Goal: Task Accomplishment & Management: Complete application form

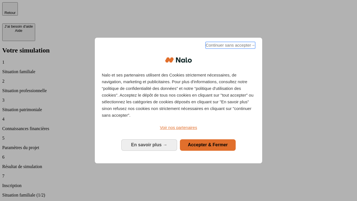
click at [230, 46] on span "Continuer sans accepter →" at bounding box center [231, 45] width 50 height 7
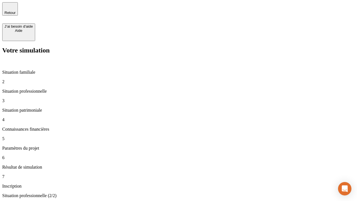
type input "30 000"
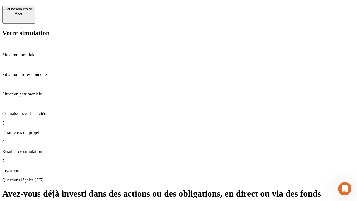
scroll to position [13, 0]
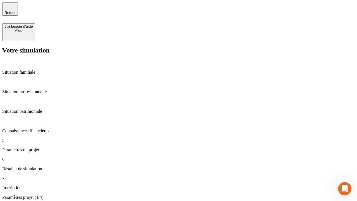
type input "25"
type input "64"
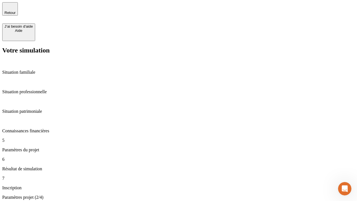
type input "1 000"
type input "640"
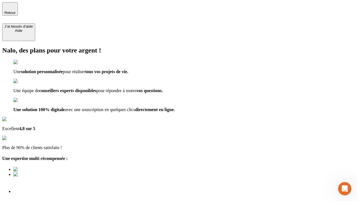
type input "[EMAIL_ADDRESS][PERSON_NAME][DOMAIN_NAME]"
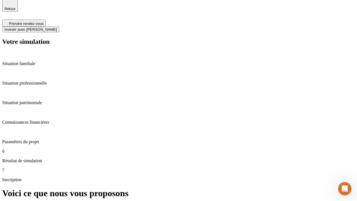
click at [57, 27] on span "Investir avec [PERSON_NAME]" at bounding box center [30, 29] width 52 height 4
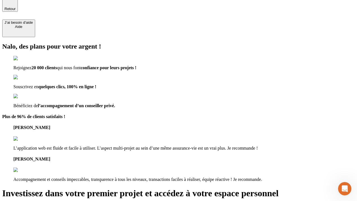
scroll to position [3, 0]
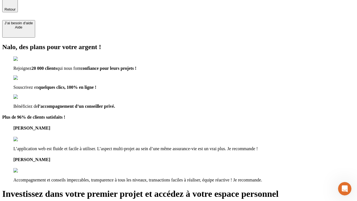
type input "[PERSON_NAME][EMAIL_ADDRESS][DOMAIN_NAME]"
